Goal: Check status: Check status

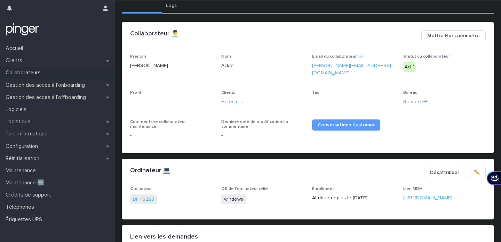
scroll to position [68, 0]
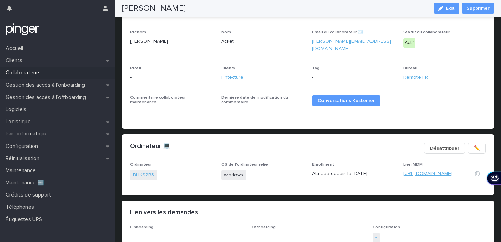
click at [428, 171] on link "https://eu.ninjarmm.com/#/deviceDashboard/4520/overview" at bounding box center [427, 173] width 49 height 5
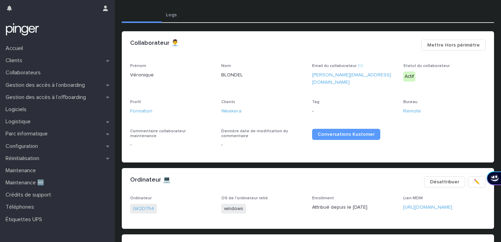
scroll to position [34, 0]
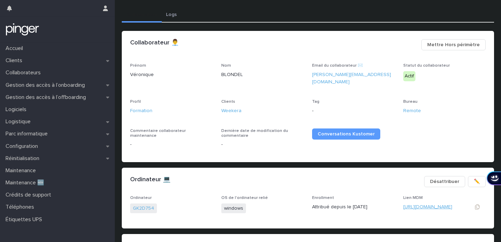
click at [420, 205] on link "[URL][DOMAIN_NAME]" at bounding box center [427, 207] width 49 height 5
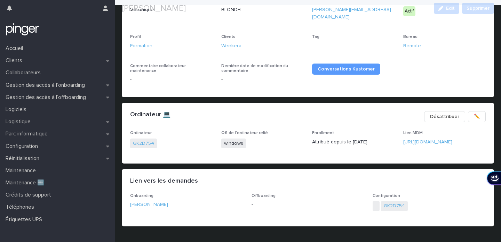
scroll to position [120, 0]
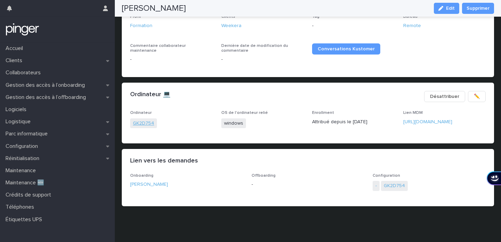
click at [143, 120] on link "GK2D754" at bounding box center [143, 123] width 21 height 7
